Goal: Navigation & Orientation: Find specific page/section

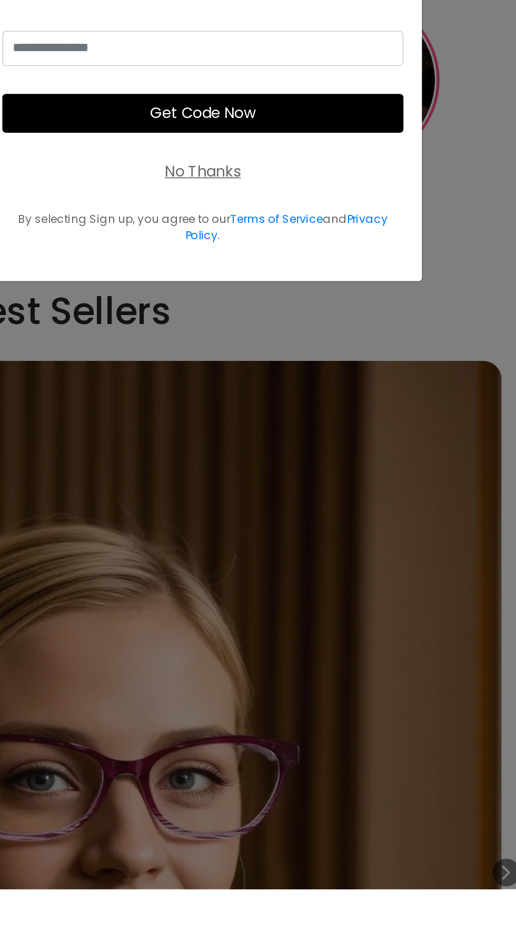
click at [356, 530] on div "No Thanks" at bounding box center [336, 523] width 43 height 13
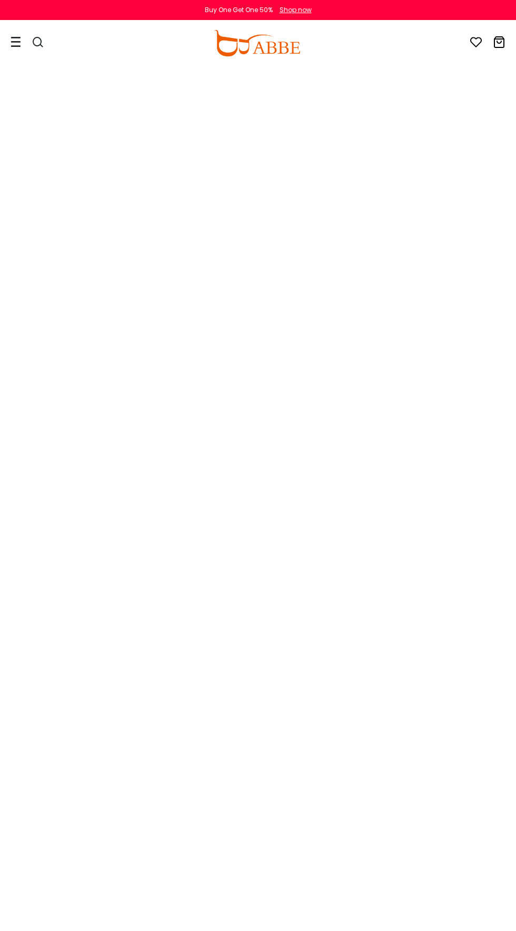
click at [12, 46] on icon at bounding box center [16, 41] width 11 height 11
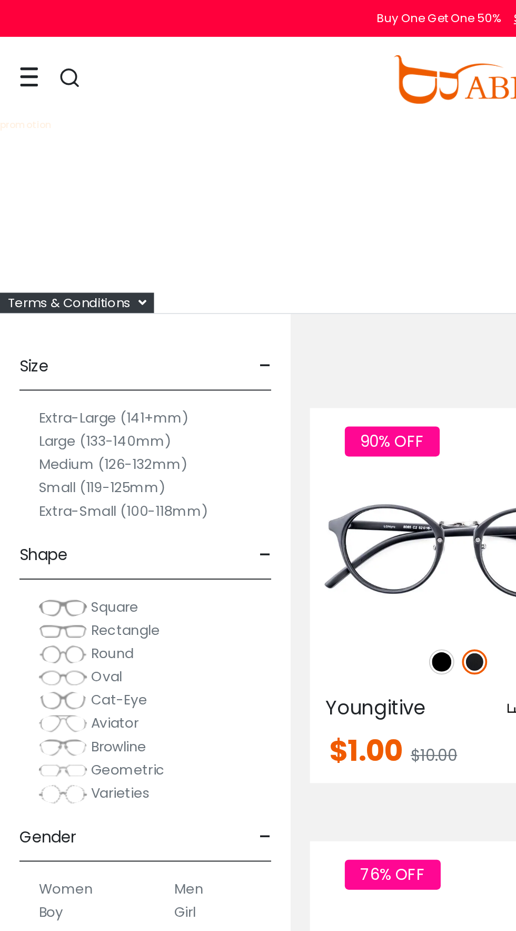
click at [5, 44] on div "0 0 Eyeglasses Women's Eyeglasses" at bounding box center [258, 43] width 516 height 44
click at [15, 42] on icon at bounding box center [16, 41] width 11 height 11
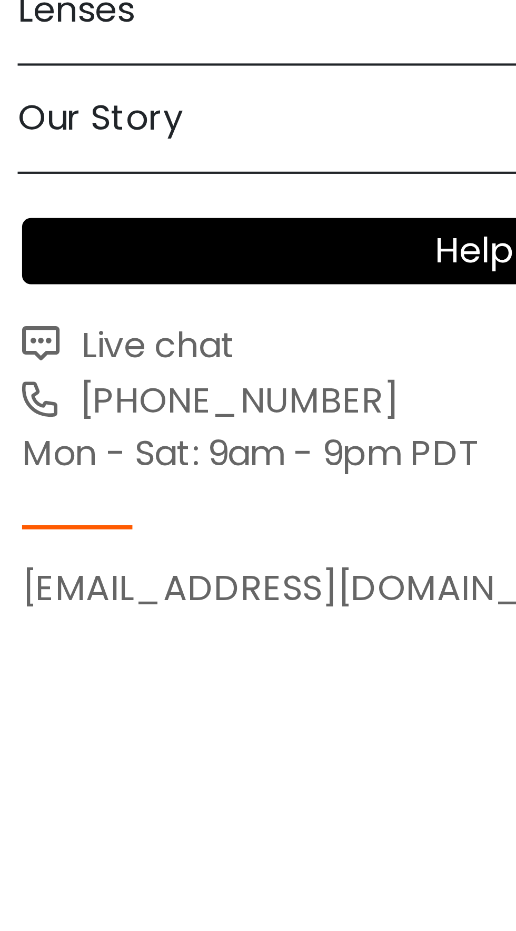
click at [43, 250] on span "Live chat" at bounding box center [36, 253] width 40 height 12
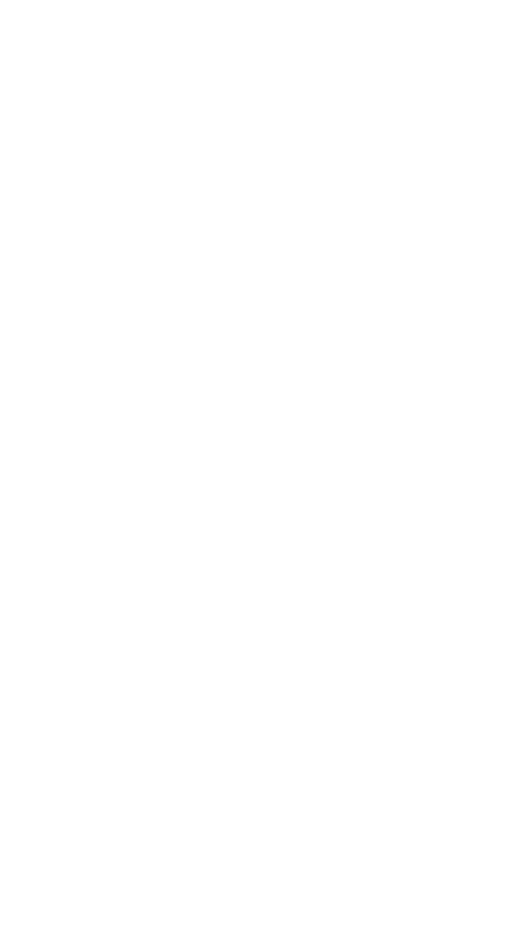
scroll to position [10, 0]
